Goal: Transaction & Acquisition: Purchase product/service

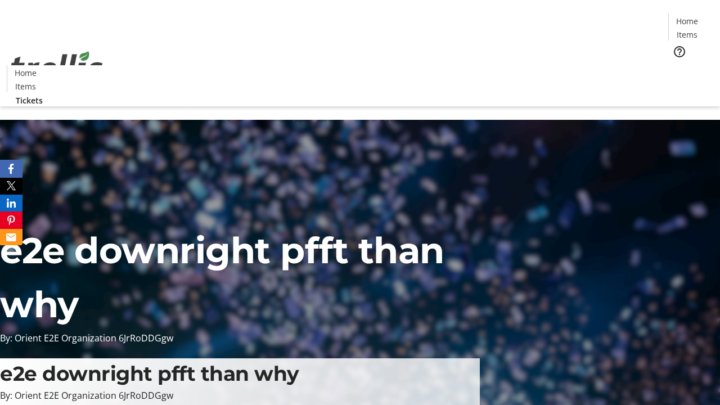
click at [678, 65] on span "Tickets" at bounding box center [691, 71] width 27 height 12
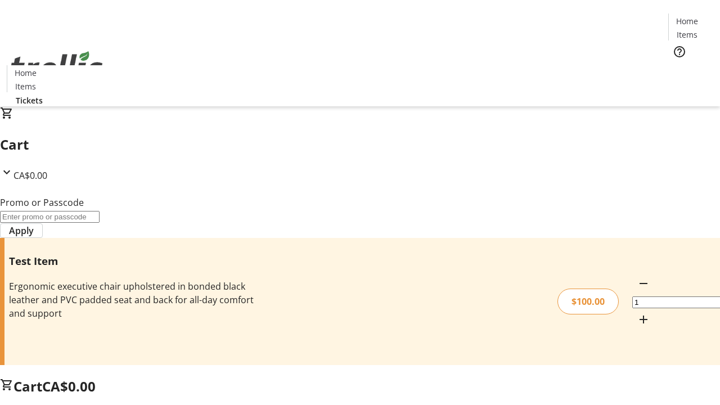
type input "FLAT"
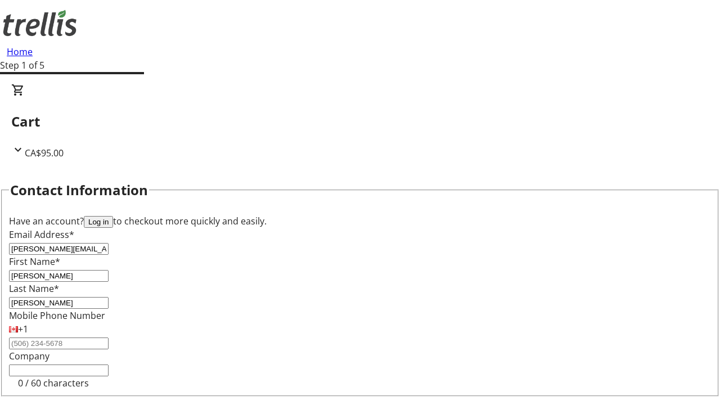
type input "[PERSON_NAME]"
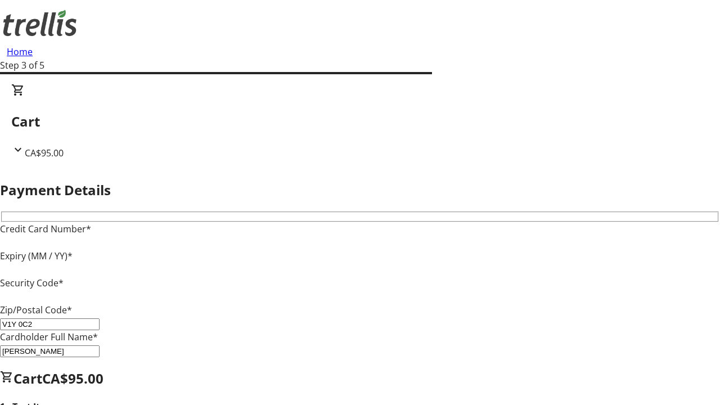
type input "V1Y 0C2"
